Goal: Navigation & Orientation: Find specific page/section

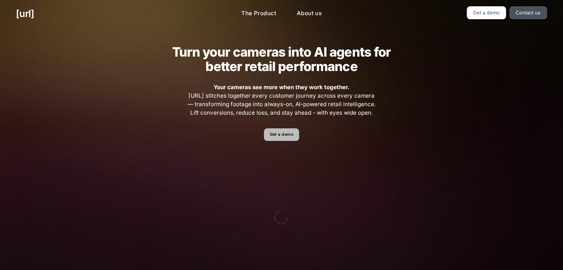
click at [274, 134] on link "Get a demo" at bounding box center [281, 135] width 35 height 13
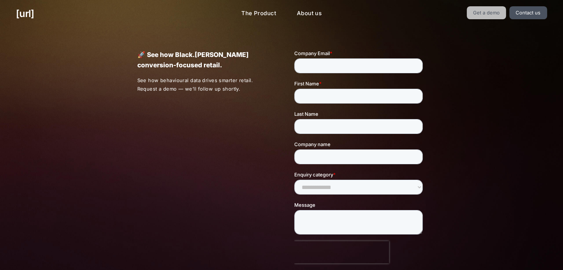
click at [492, 10] on link "Get a demo" at bounding box center [487, 12] width 40 height 13
click at [486, 20] on div "[URL] The Product About us Get a demo Contact us" at bounding box center [281, 13] width 563 height 27
click at [487, 17] on link "Get a demo" at bounding box center [487, 12] width 40 height 13
click at [530, 13] on link "Contact us" at bounding box center [529, 12] width 38 height 13
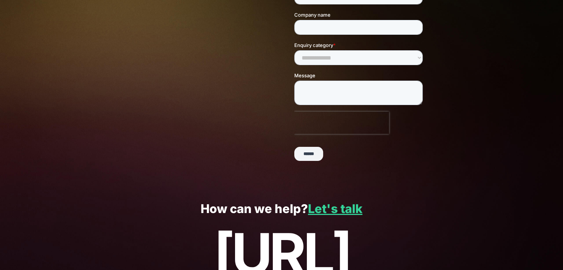
scroll to position [130, 0]
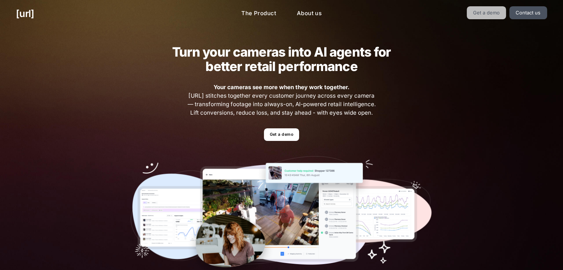
click at [478, 15] on link "Get a demo" at bounding box center [487, 12] width 40 height 13
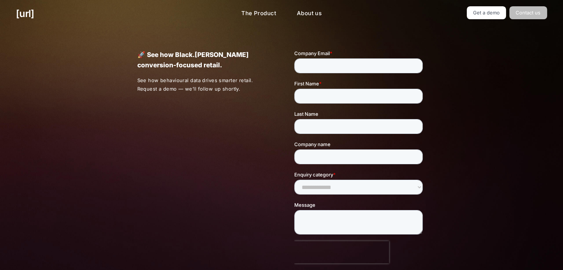
click at [545, 15] on link "Contact us" at bounding box center [529, 12] width 38 height 13
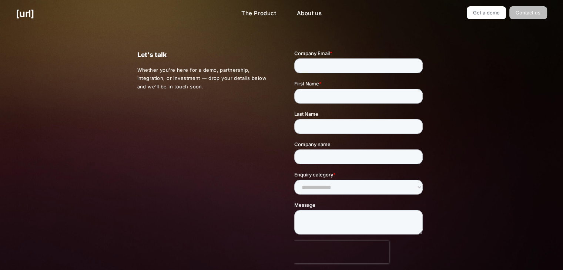
click at [545, 15] on link "Contact us" at bounding box center [529, 12] width 38 height 13
click at [256, 9] on link "The Product" at bounding box center [259, 13] width 47 height 14
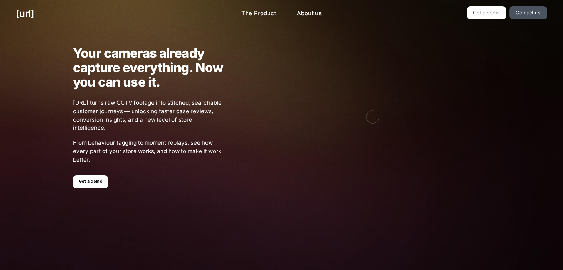
click at [105, 189] on div "Your cameras already capture everything. Now you can use it. [URL] turns raw CC…" at bounding box center [281, 117] width 449 height 168
click at [95, 186] on link "Get a demo" at bounding box center [90, 182] width 35 height 13
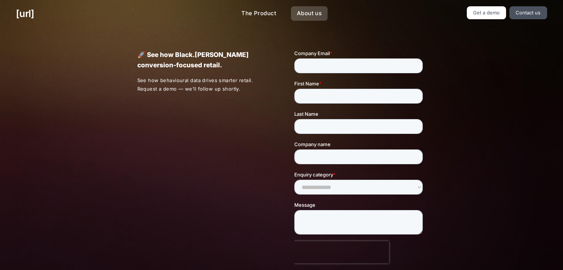
click at [308, 17] on link "About us" at bounding box center [309, 13] width 37 height 14
